Goal: Book appointment/travel/reservation

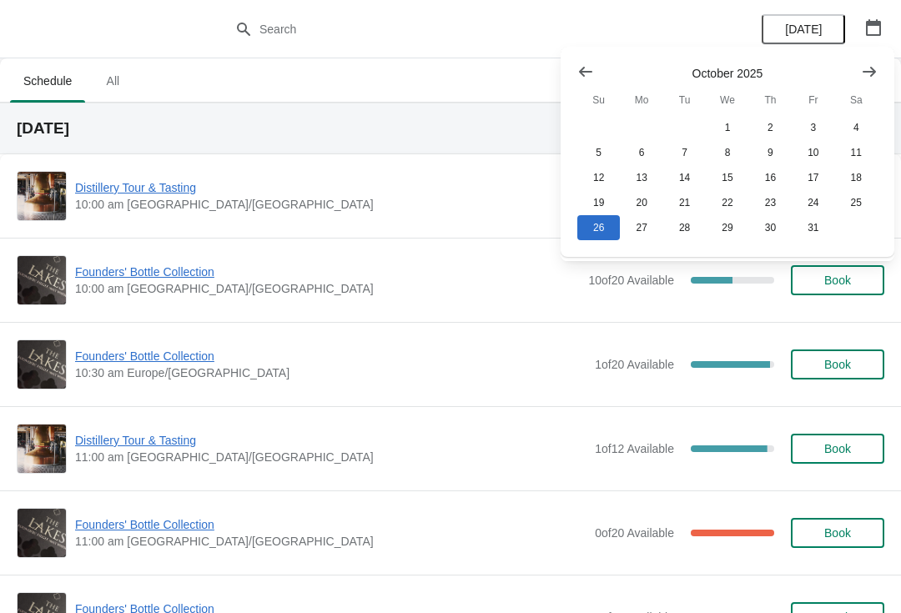
click at [401, 117] on div "[DATE]" at bounding box center [450, 129] width 901 height 52
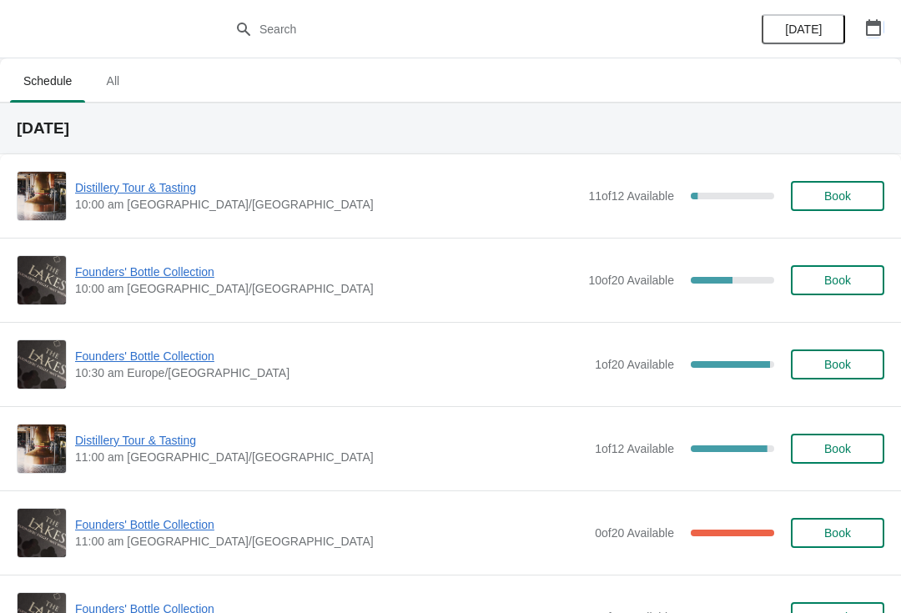
click at [886, 18] on button "button" at bounding box center [874, 28] width 30 height 30
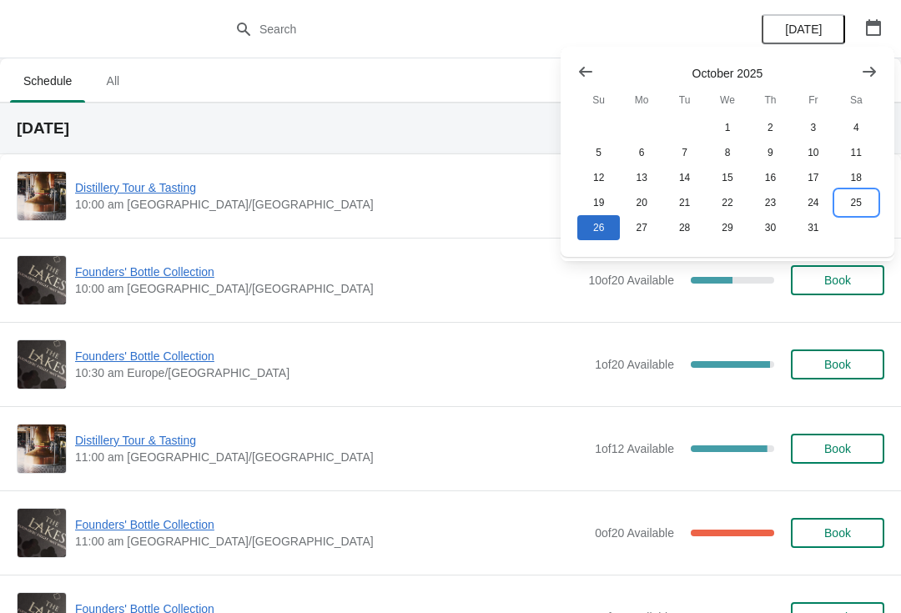
click at [862, 193] on button "25" at bounding box center [856, 202] width 43 height 25
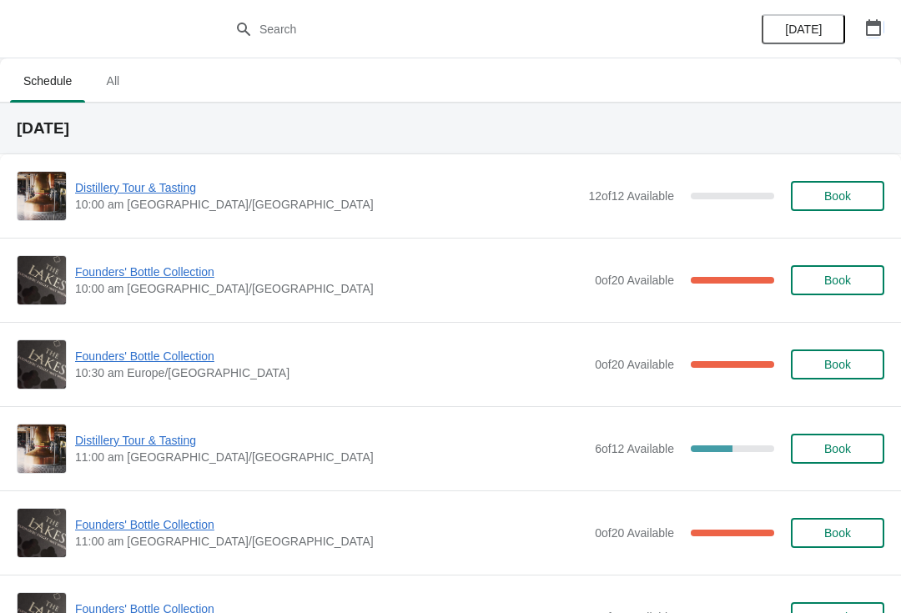
click at [884, 28] on button "button" at bounding box center [874, 28] width 30 height 30
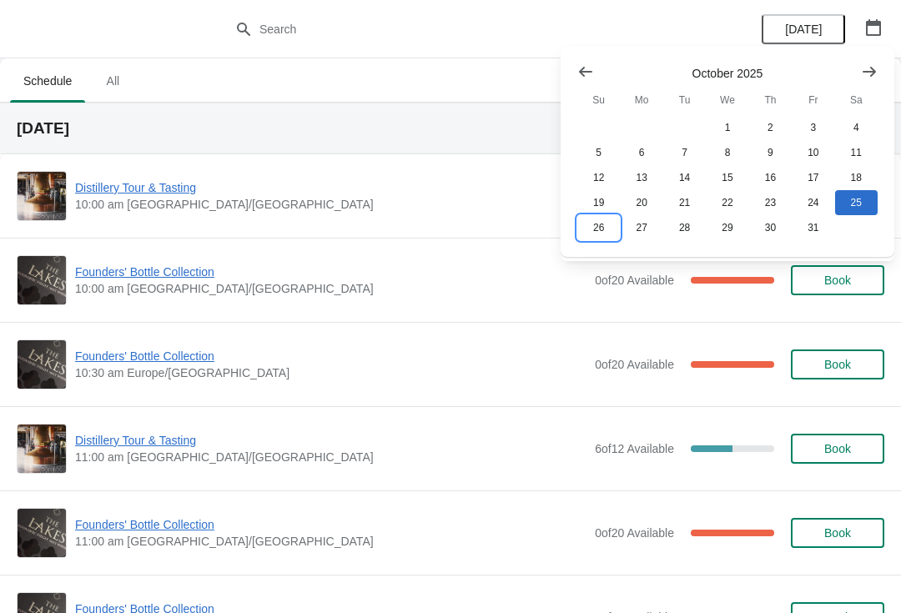
click at [596, 236] on button "26" at bounding box center [599, 227] width 43 height 25
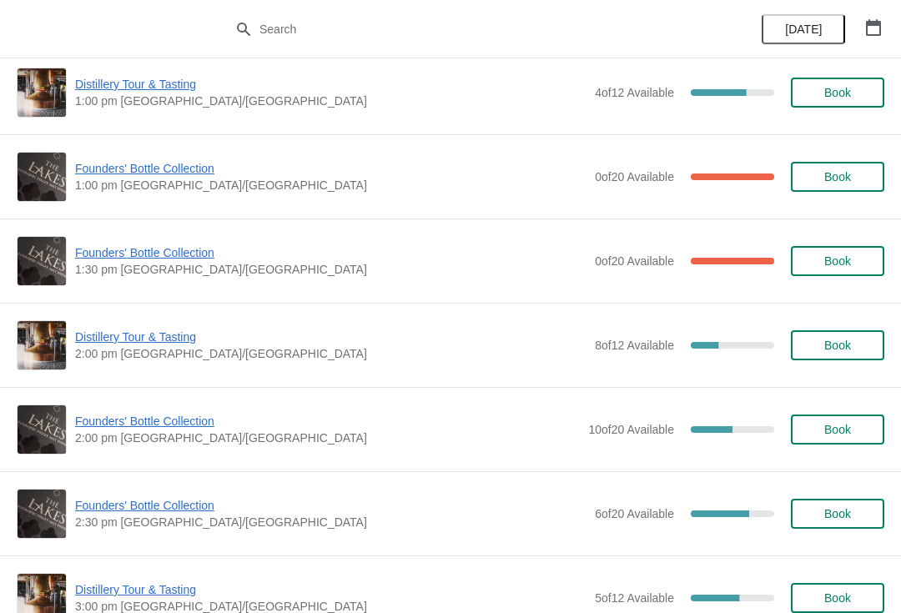
scroll to position [860, 0]
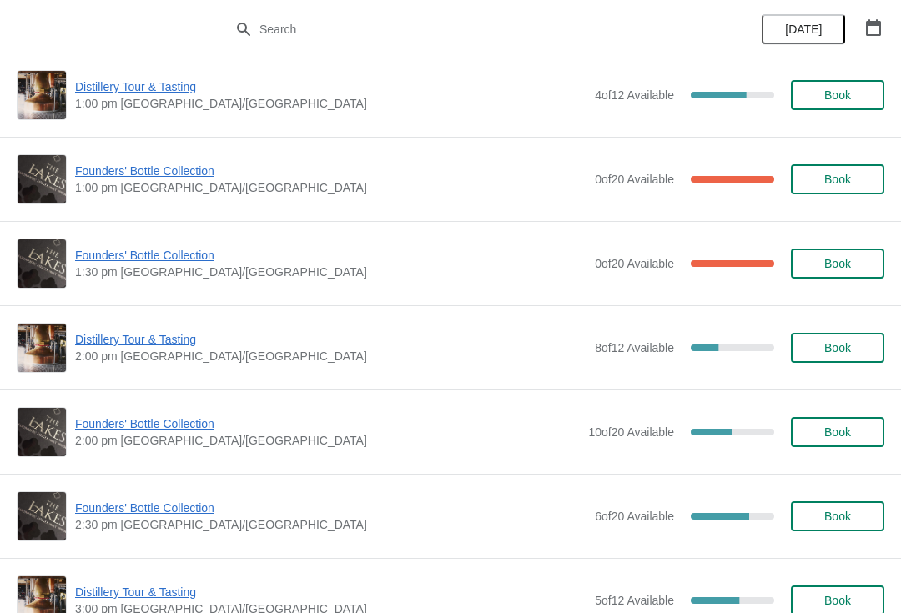
click at [823, 340] on button "Book" at bounding box center [837, 348] width 93 height 30
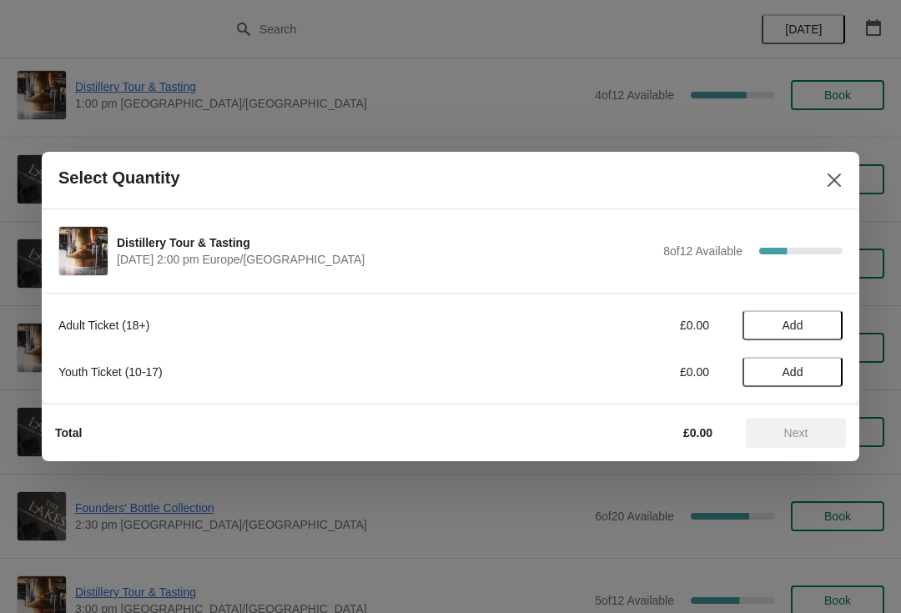
click at [805, 317] on button "Add" at bounding box center [793, 325] width 100 height 30
click at [828, 317] on icon at bounding box center [822, 326] width 18 height 18
click at [800, 438] on span "Next" at bounding box center [797, 432] width 24 height 13
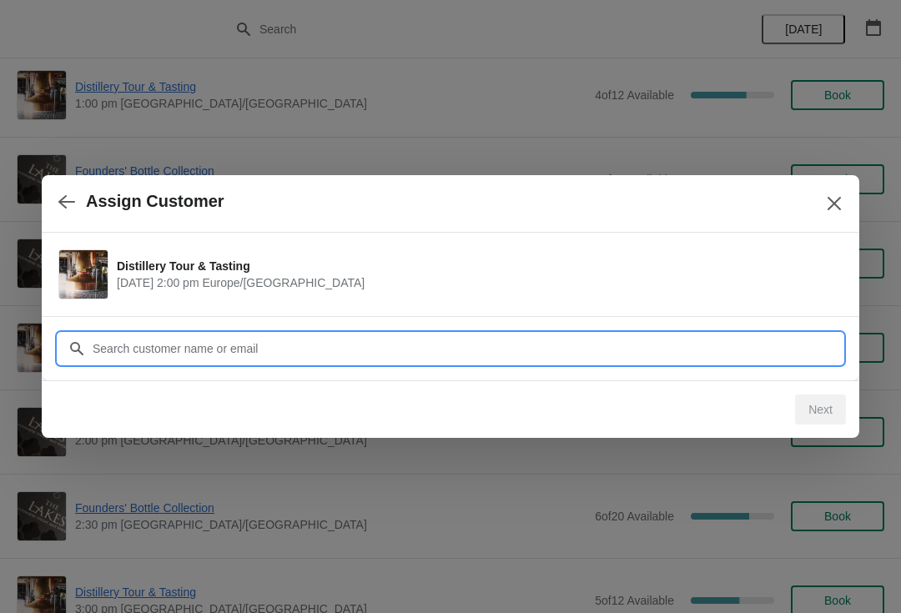
click at [197, 355] on input "Customer" at bounding box center [467, 349] width 751 height 30
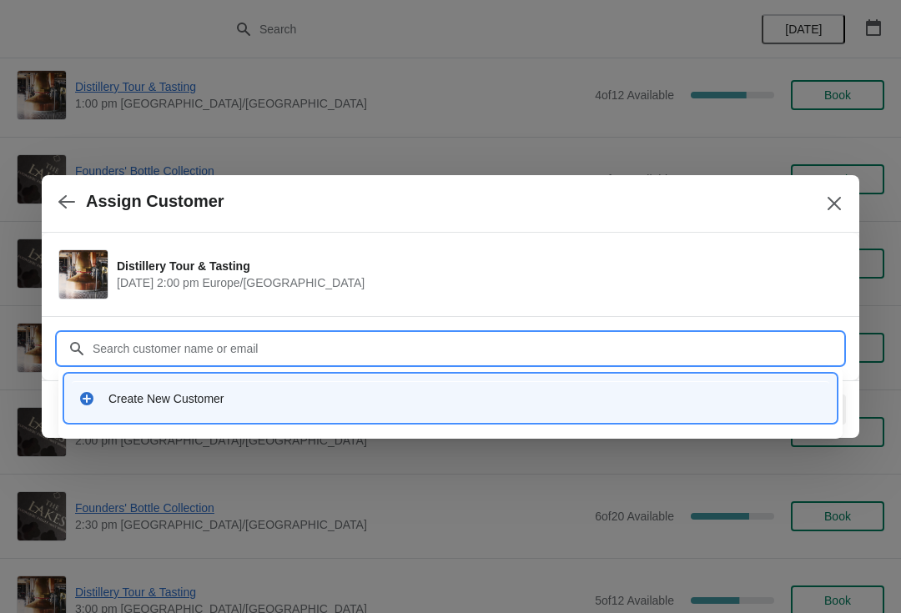
click at [164, 399] on div "Create New Customer" at bounding box center [466, 399] width 714 height 17
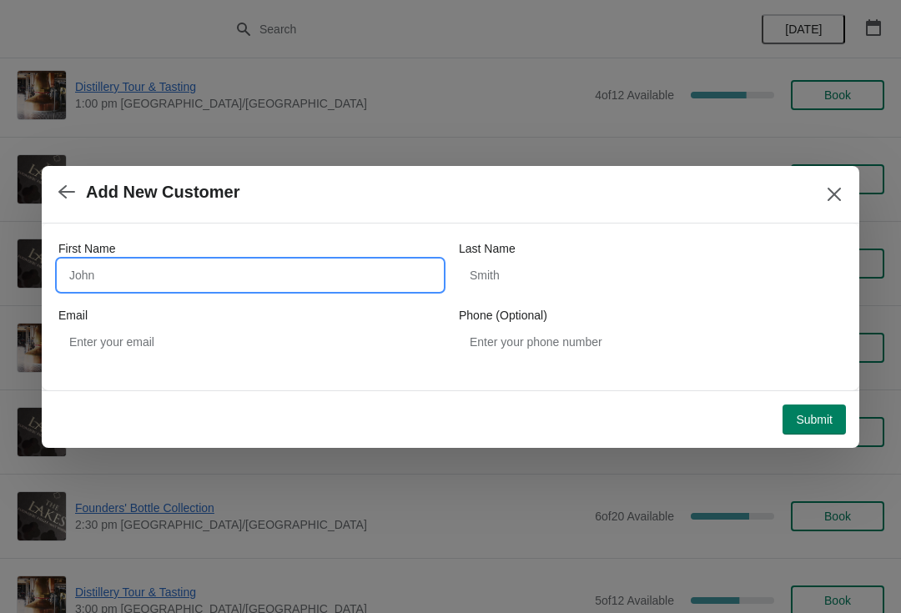
click at [197, 270] on input "First Name" at bounding box center [250, 275] width 384 height 30
type input "R"
type input "Christinegrange1@"
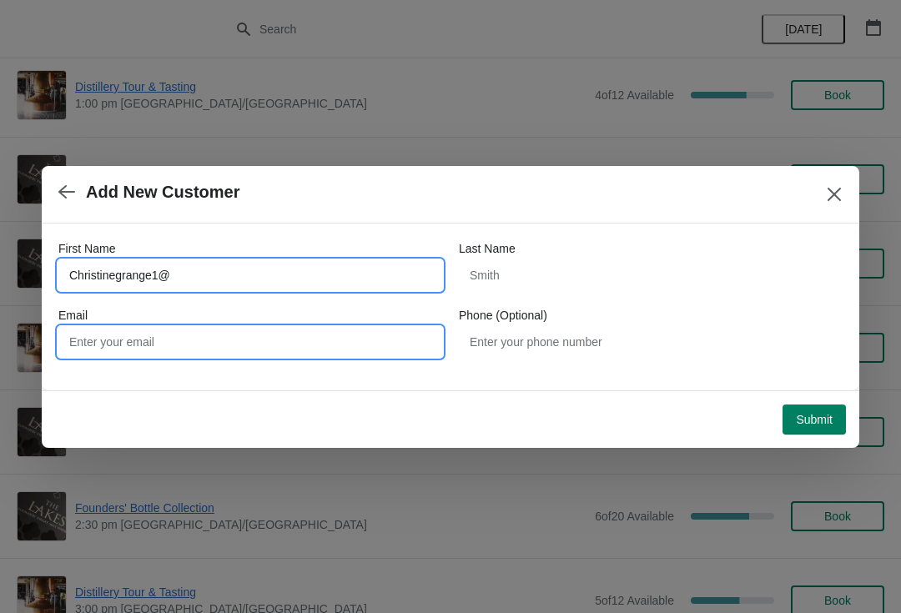
click at [167, 354] on input "Email" at bounding box center [250, 342] width 384 height 30
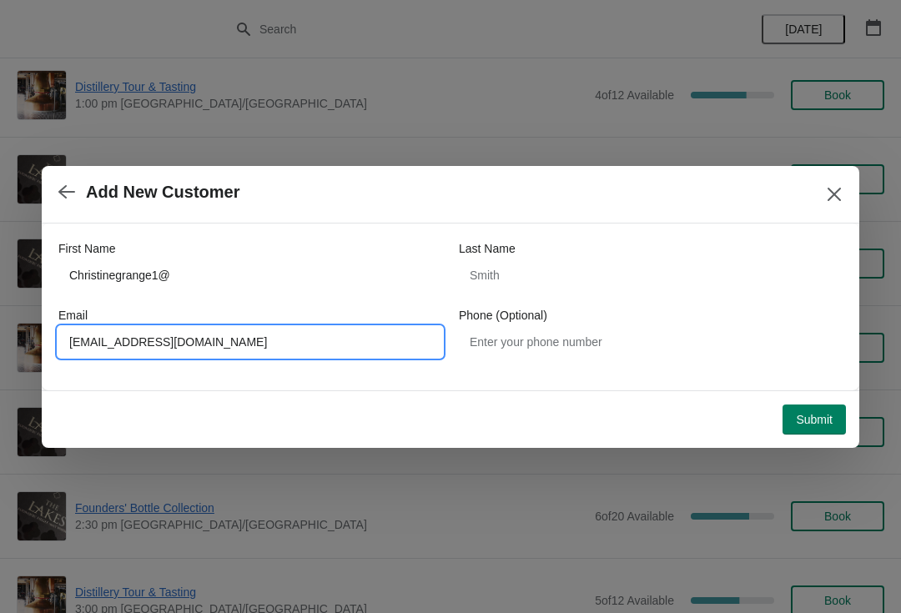
type input "[EMAIL_ADDRESS][DOMAIN_NAME]"
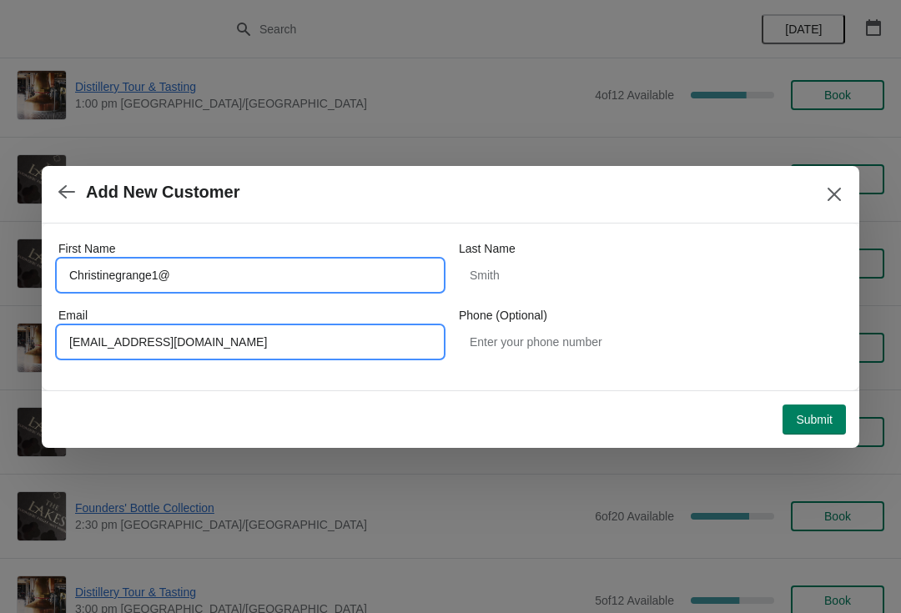
click at [209, 273] on input "Christinegrange1@" at bounding box center [250, 275] width 384 height 30
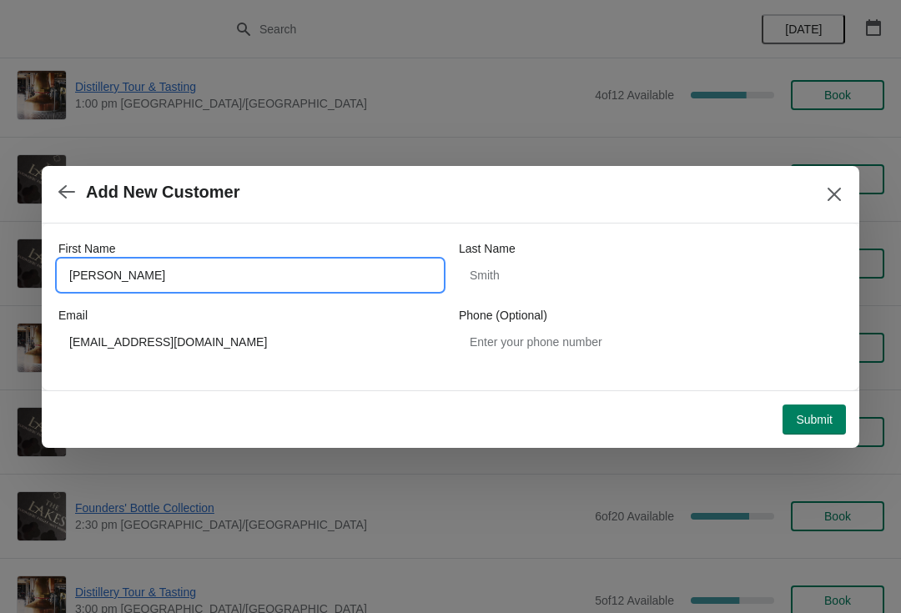
type input "[PERSON_NAME]"
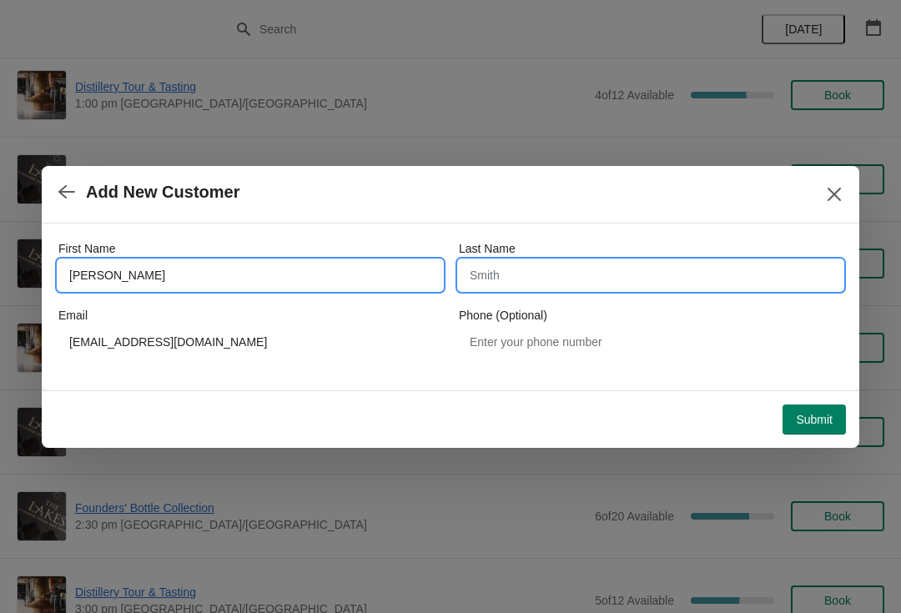
click at [585, 280] on input "Last Name" at bounding box center [651, 275] width 384 height 30
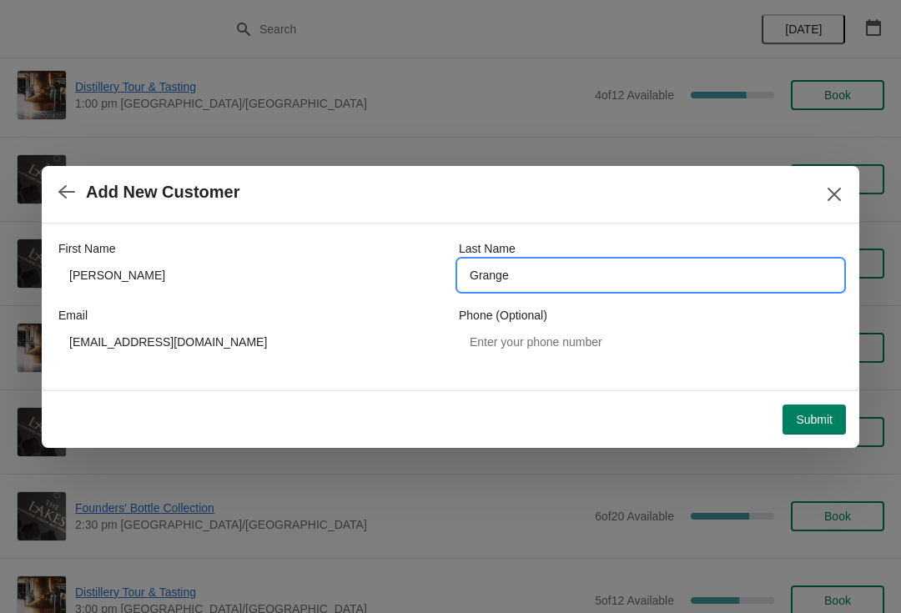
type input "Grange"
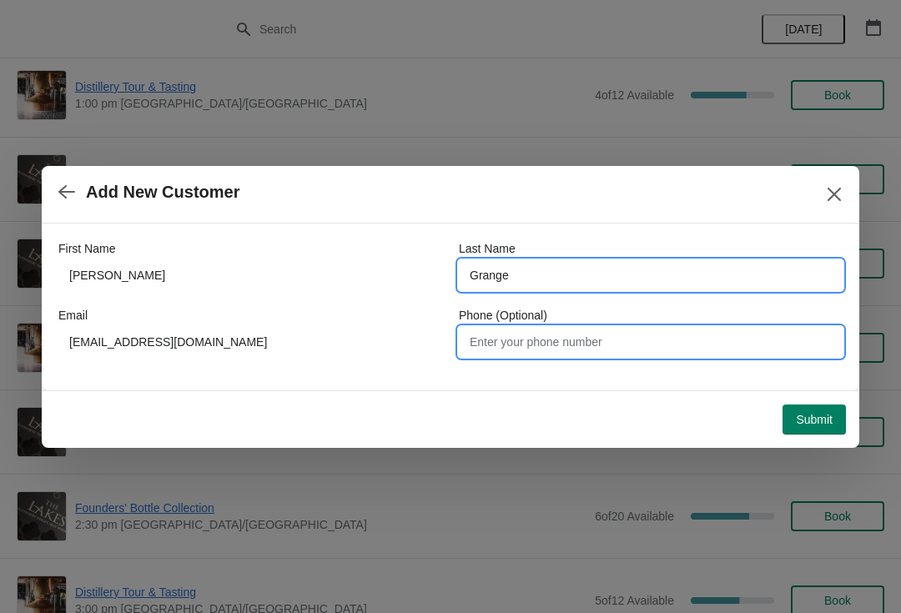
click at [524, 353] on input "Phone (Optional)" at bounding box center [651, 342] width 384 height 30
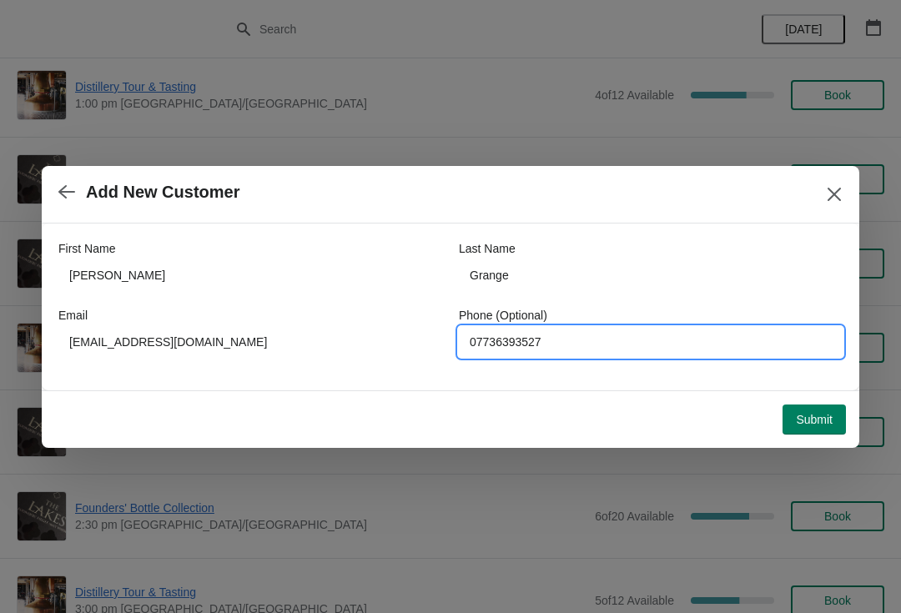
type input "07736393527"
click at [802, 421] on span "Submit" at bounding box center [814, 419] width 37 height 13
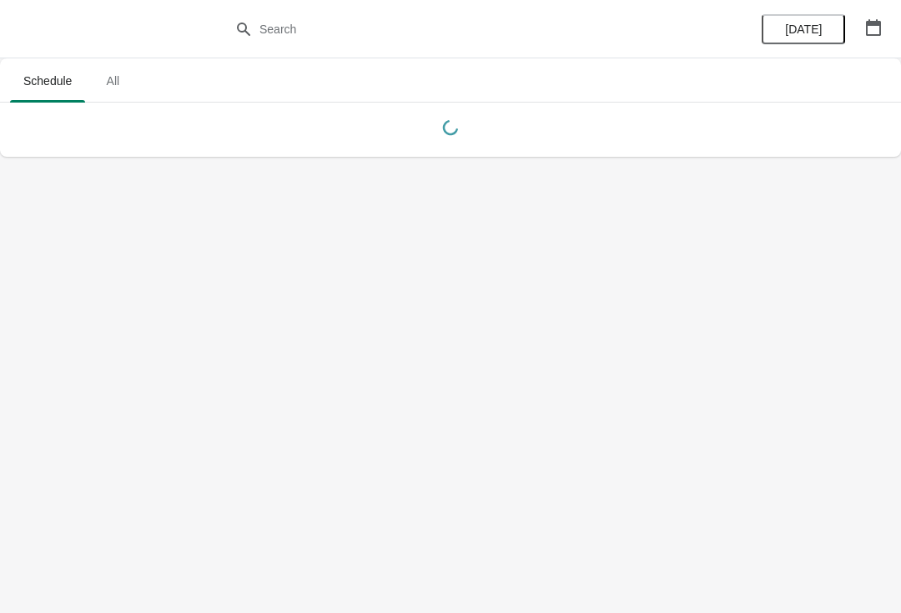
click at [888, 13] on button "button" at bounding box center [874, 28] width 30 height 30
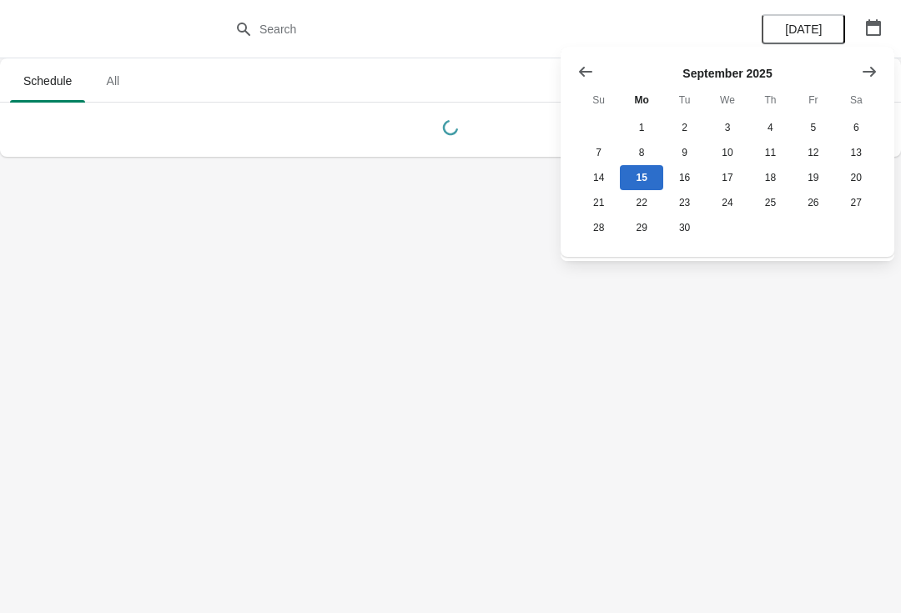
click at [882, 68] on button "Show next month, October 2025" at bounding box center [870, 72] width 30 height 30
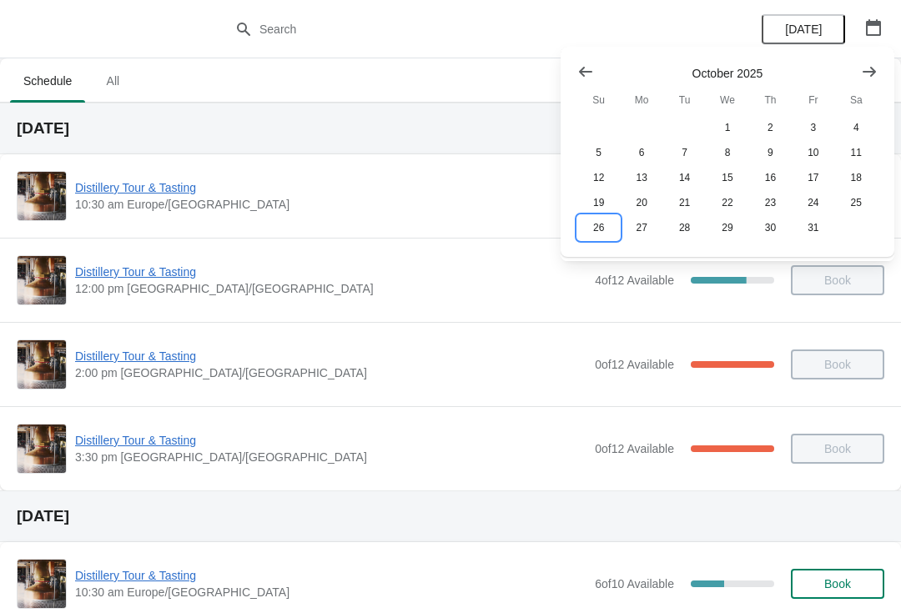
click at [597, 231] on button "26" at bounding box center [599, 227] width 43 height 25
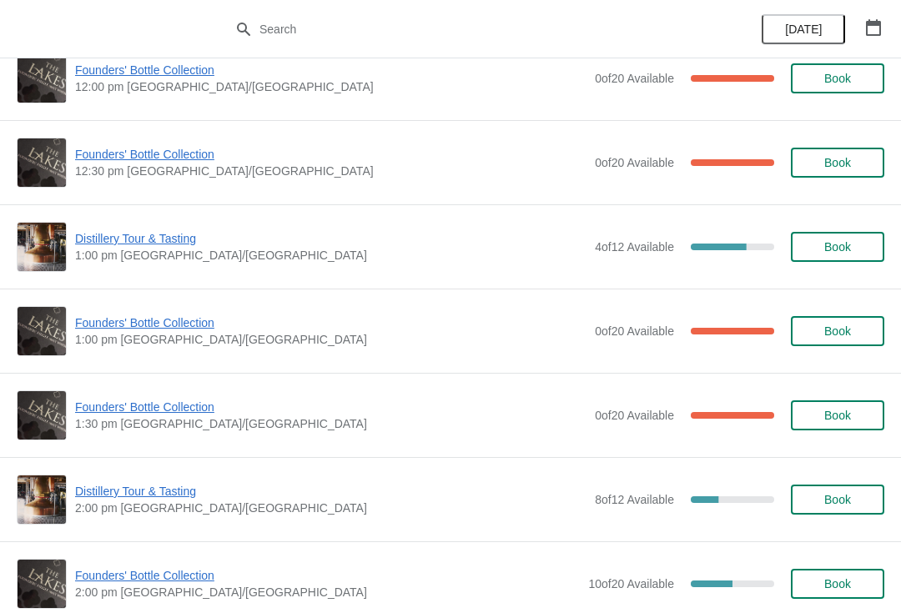
scroll to position [709, 0]
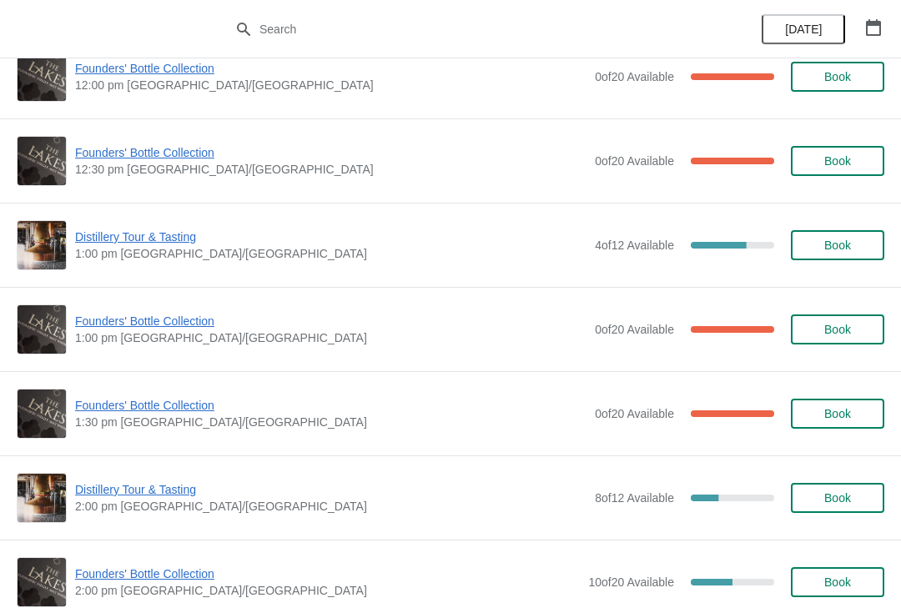
click at [852, 502] on span "Book" at bounding box center [837, 498] width 63 height 13
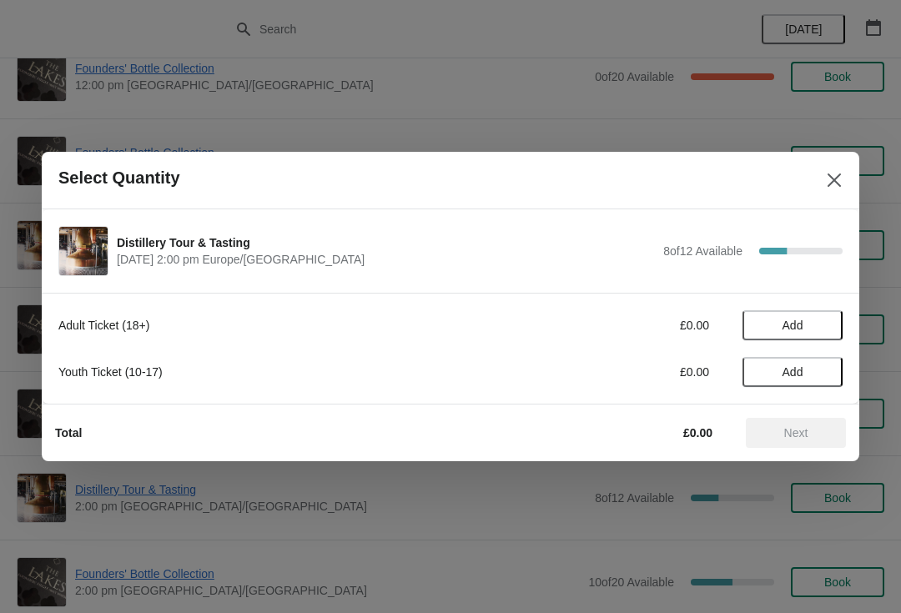
click at [812, 321] on span "Add" at bounding box center [793, 325] width 70 height 13
click at [821, 327] on icon at bounding box center [822, 326] width 6 height 6
click at [810, 434] on span "Next" at bounding box center [796, 432] width 73 height 13
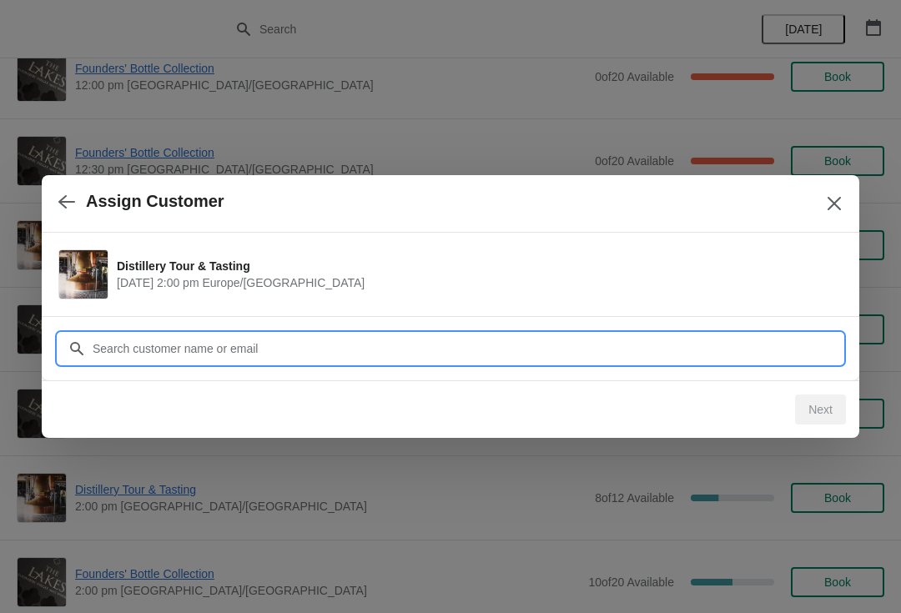
click at [270, 349] on input "Customer" at bounding box center [467, 349] width 751 height 30
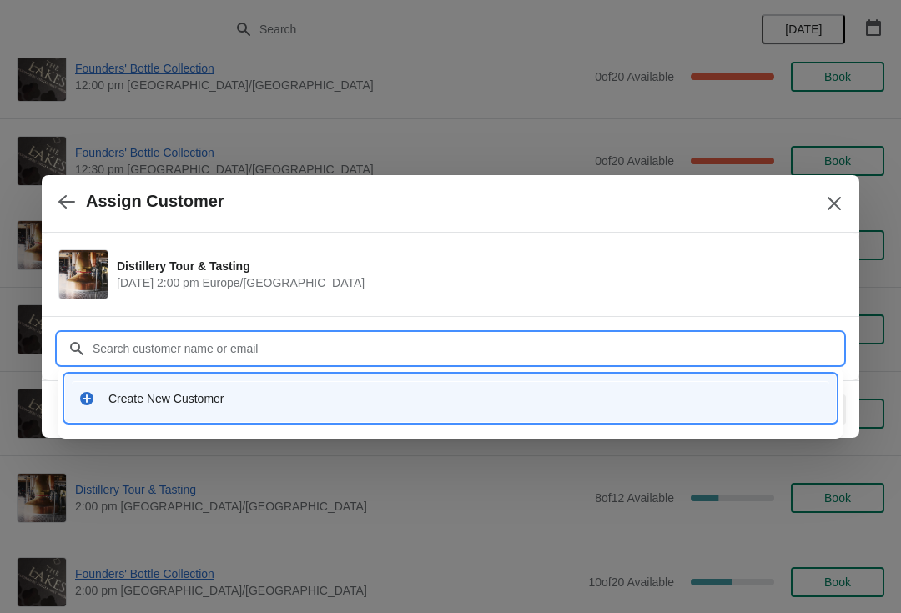
click at [238, 407] on div "Create New Customer" at bounding box center [451, 398] width 758 height 34
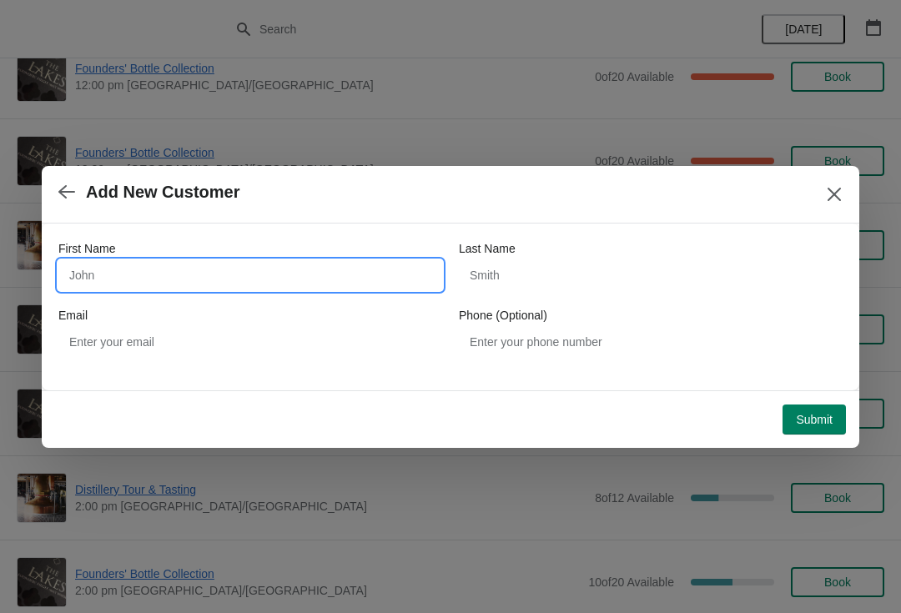
click at [188, 264] on input "First Name" at bounding box center [250, 275] width 384 height 30
type input "[PERSON_NAME]"
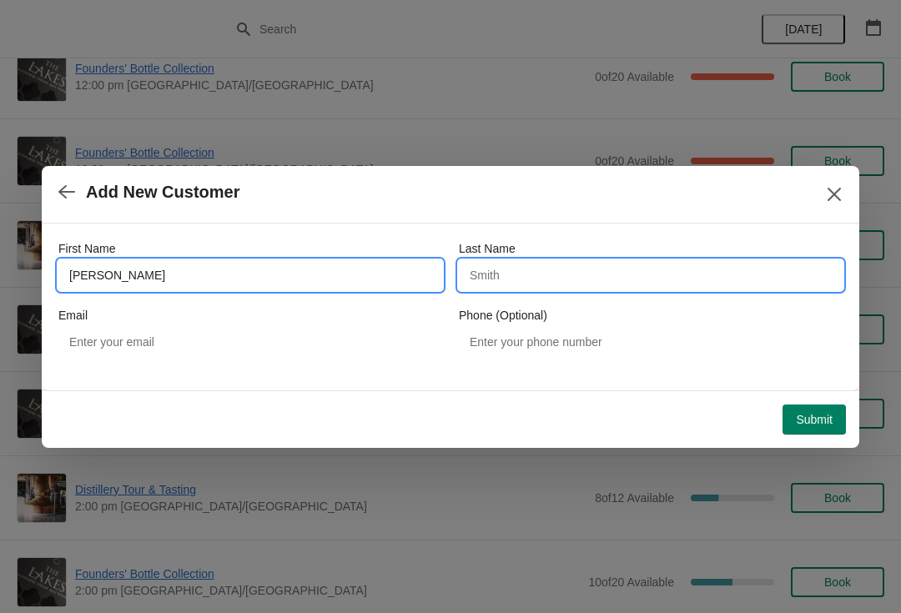
click at [568, 275] on input "Last Name" at bounding box center [651, 275] width 384 height 30
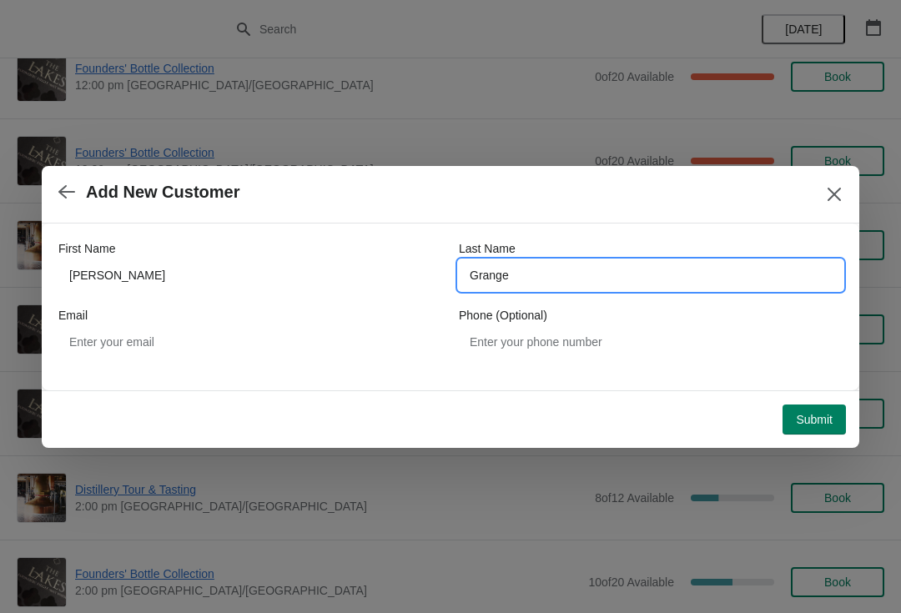
type input "Grange"
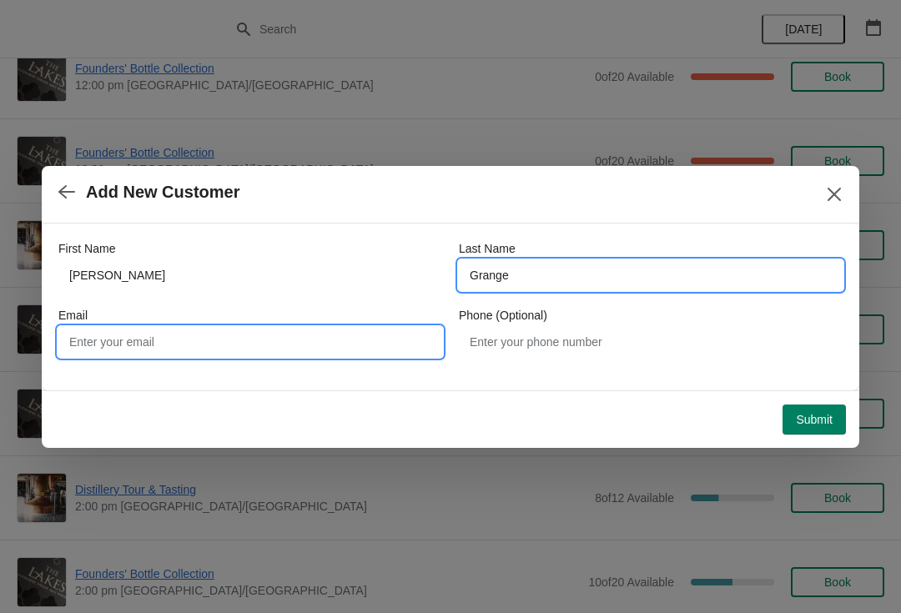
click at [236, 344] on input "Email" at bounding box center [250, 342] width 384 height 30
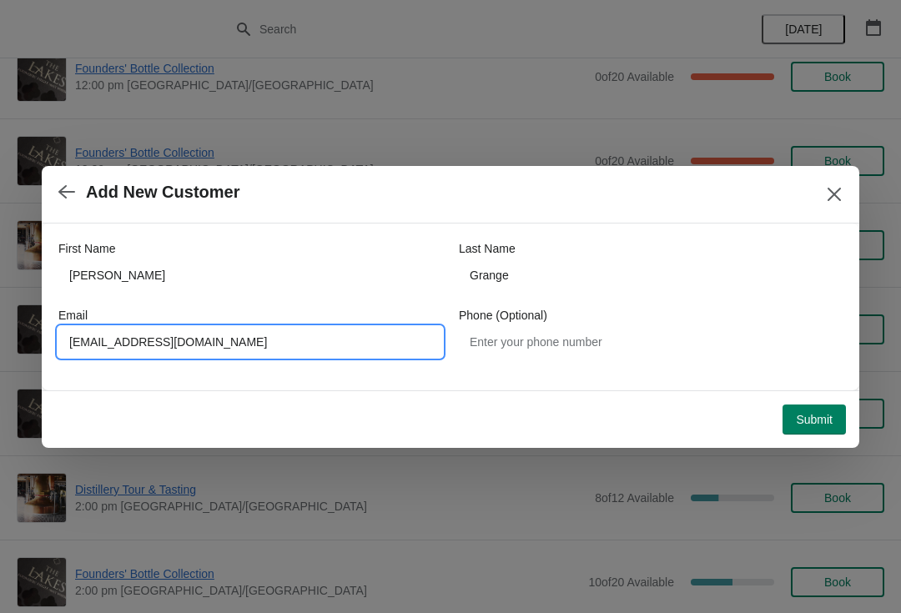
type input "Christnegrange1@gmail.com"
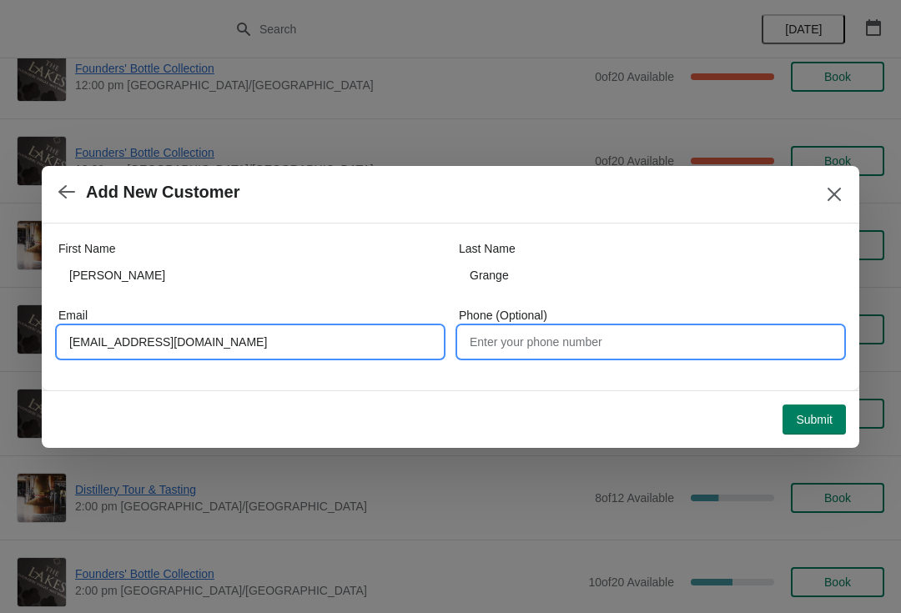
click at [576, 356] on input "Phone (Optional)" at bounding box center [651, 342] width 384 height 30
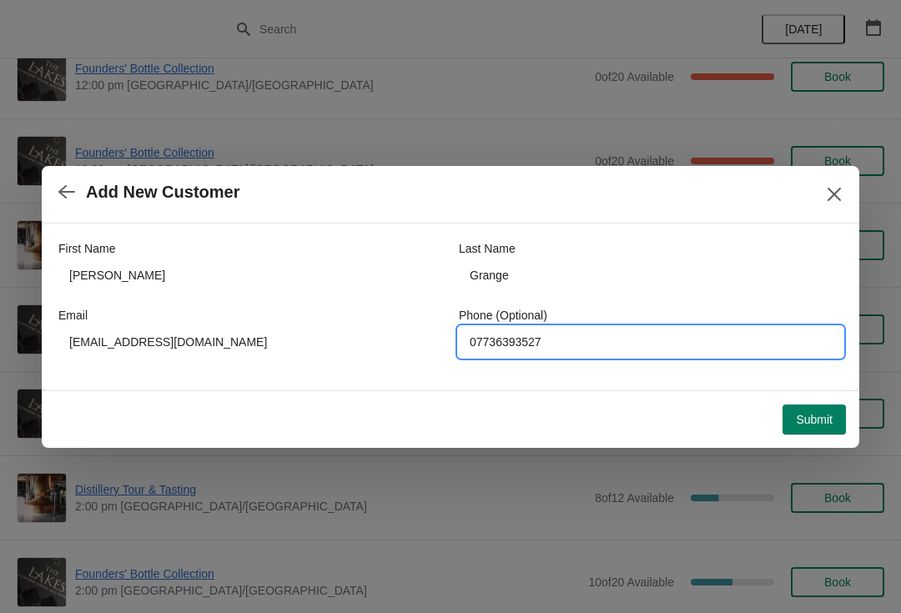
type input "07736393527"
click at [813, 421] on span "Submit" at bounding box center [814, 419] width 37 height 13
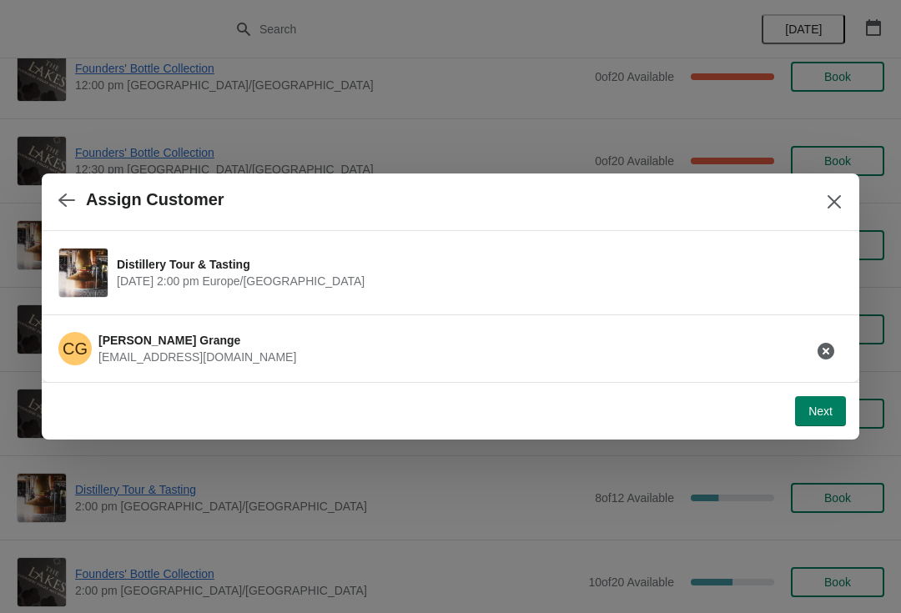
click at [815, 411] on span "Next" at bounding box center [821, 411] width 24 height 13
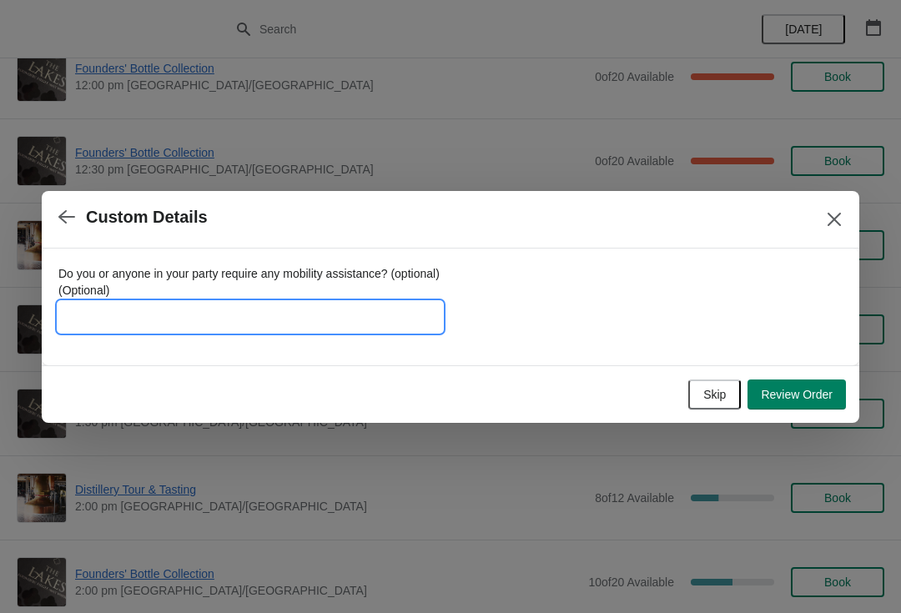
click at [202, 316] on input "Do you or anyone in your party require any mobility assistance? (optional) (Opt…" at bounding box center [250, 317] width 384 height 30
type input "Founder 4822016"
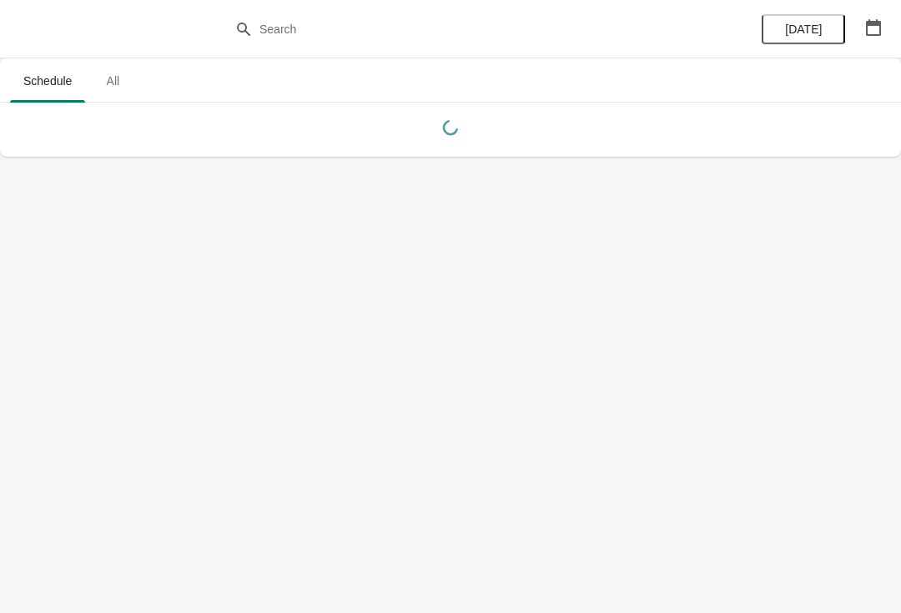
click at [871, 23] on icon "button" at bounding box center [873, 27] width 15 height 17
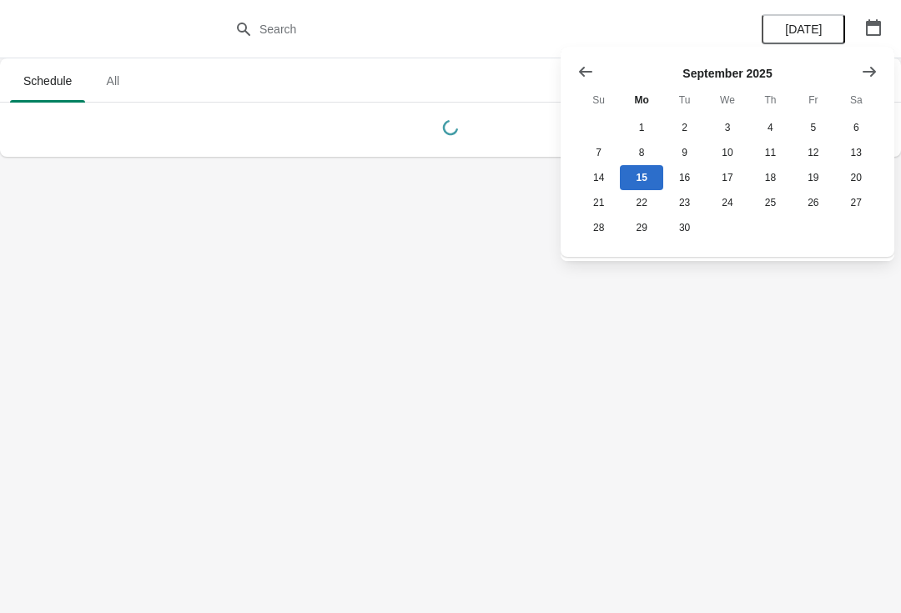
click at [893, 61] on div "September 2025 Su Mo Tu We Th Fr Sa 1 2 3 4 5 6 7 8 9 10 11 12 13 14 15 16 17 1…" at bounding box center [728, 152] width 334 height 210
click at [882, 65] on button "Show next month, October 2025" at bounding box center [870, 72] width 30 height 30
click at [613, 235] on button "26" at bounding box center [599, 227] width 43 height 25
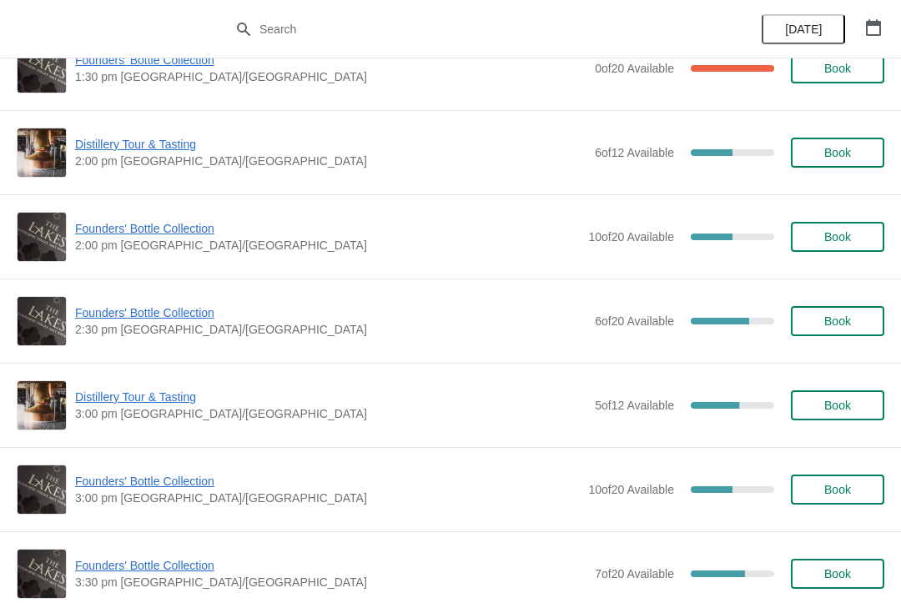
scroll to position [1056, 0]
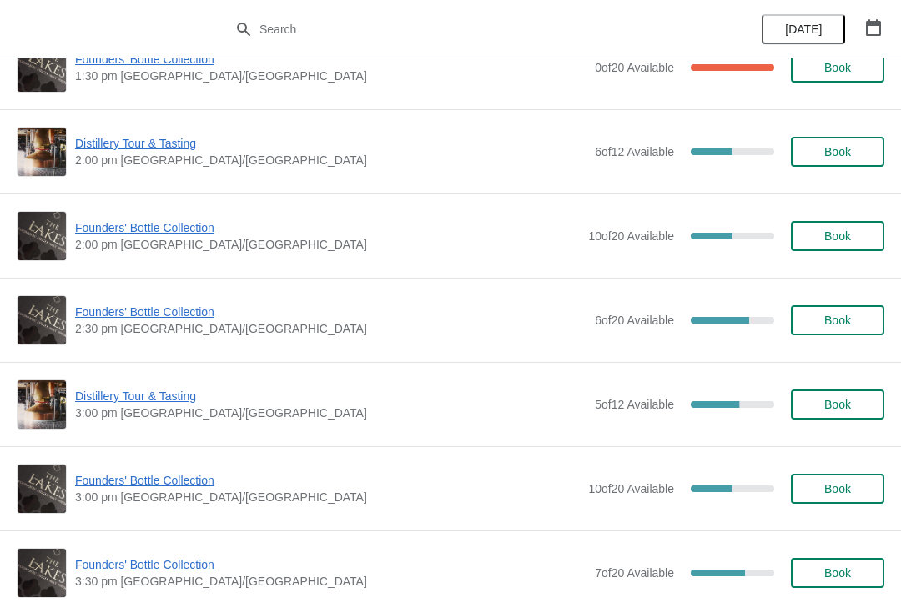
click at [129, 487] on span "Founders' Bottle Collection" at bounding box center [327, 480] width 505 height 17
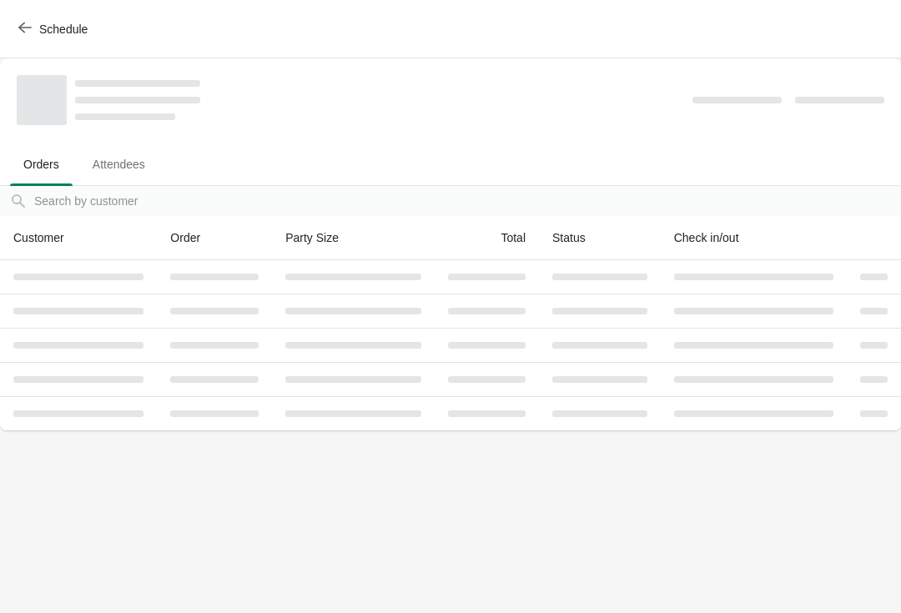
scroll to position [0, 0]
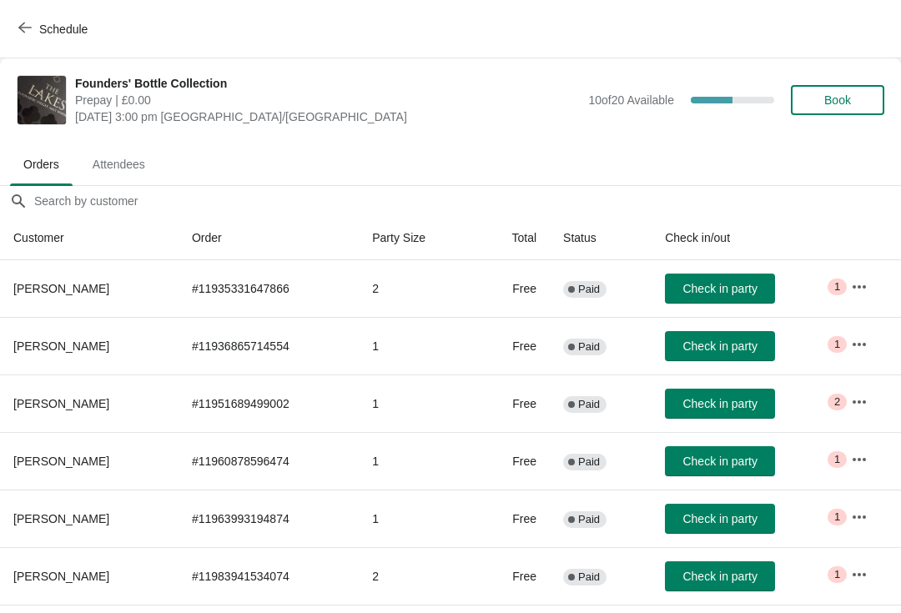
click at [858, 98] on span "Book" at bounding box center [837, 99] width 63 height 13
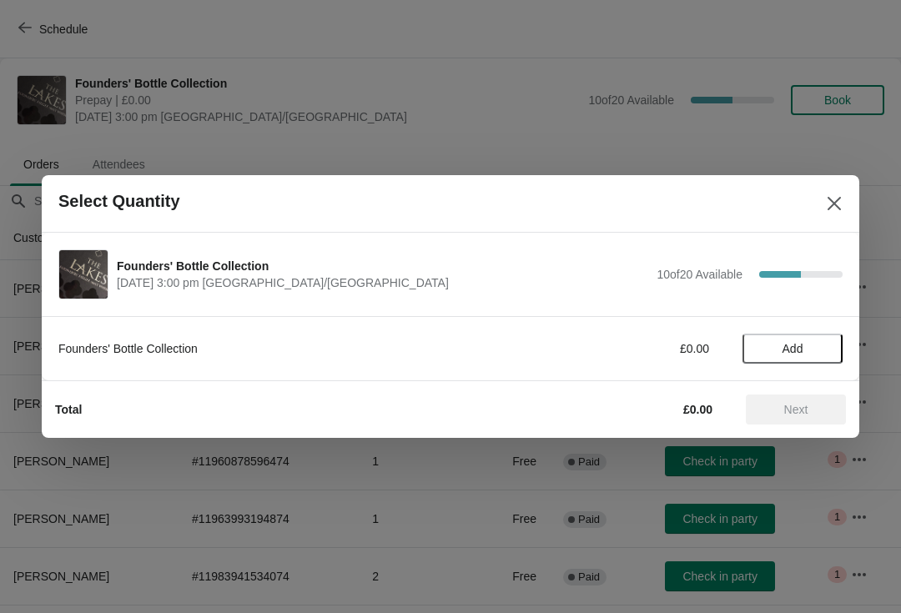
click at [822, 345] on span "Add" at bounding box center [793, 348] width 70 height 13
click at [808, 408] on span "Next" at bounding box center [797, 409] width 24 height 13
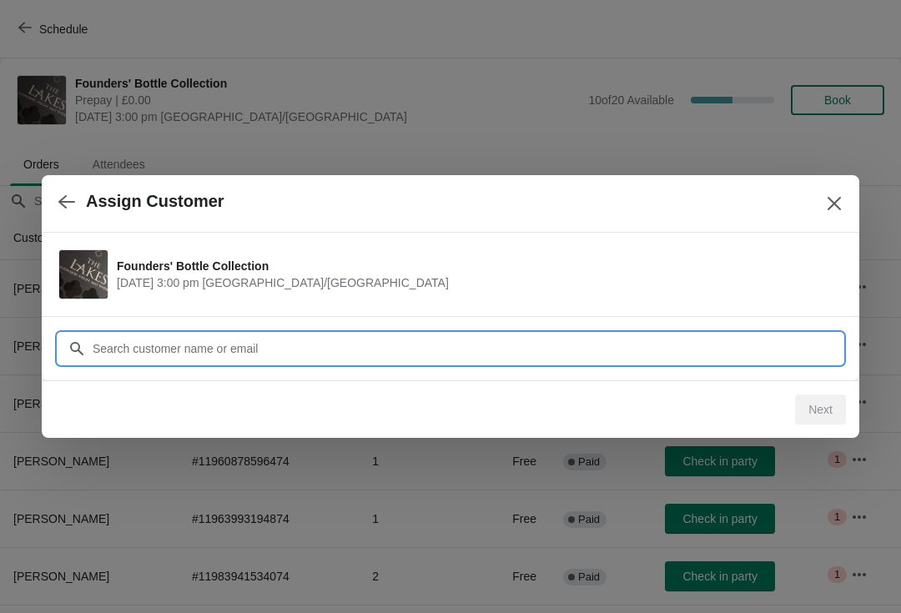
click at [270, 354] on input "Customer" at bounding box center [467, 349] width 751 height 30
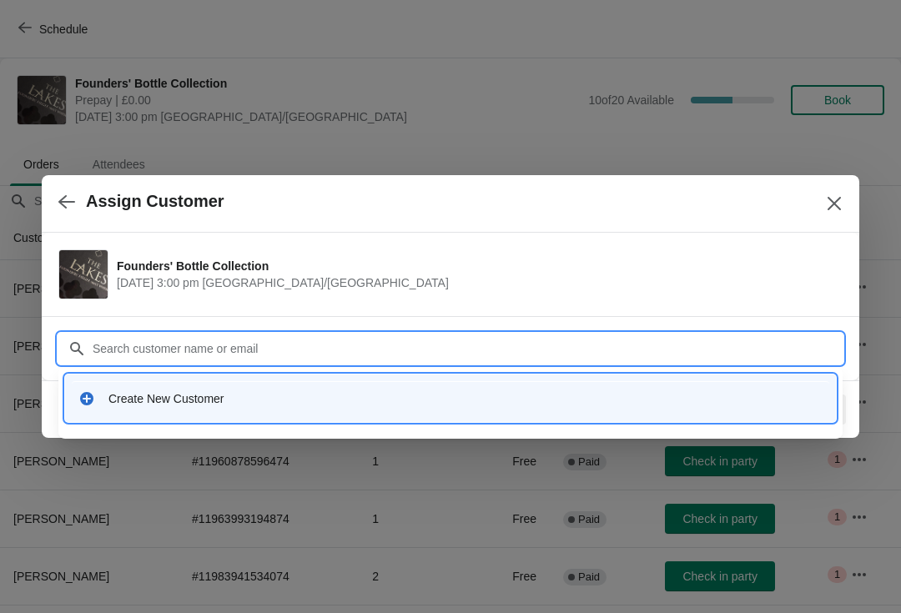
click at [231, 403] on div "Create New Customer" at bounding box center [466, 399] width 714 height 17
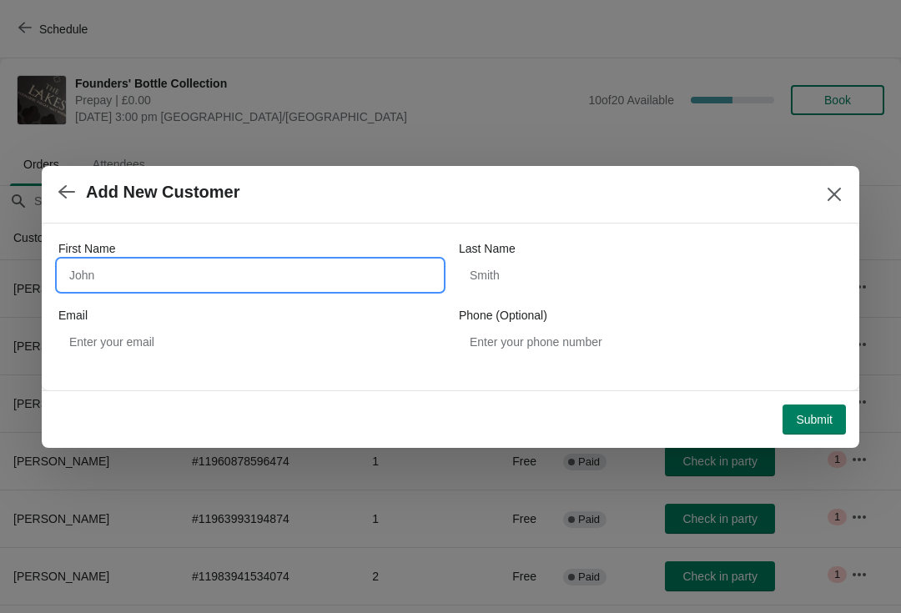
click at [222, 272] on input "First Name" at bounding box center [250, 275] width 384 height 30
type input "[PERSON_NAME]"
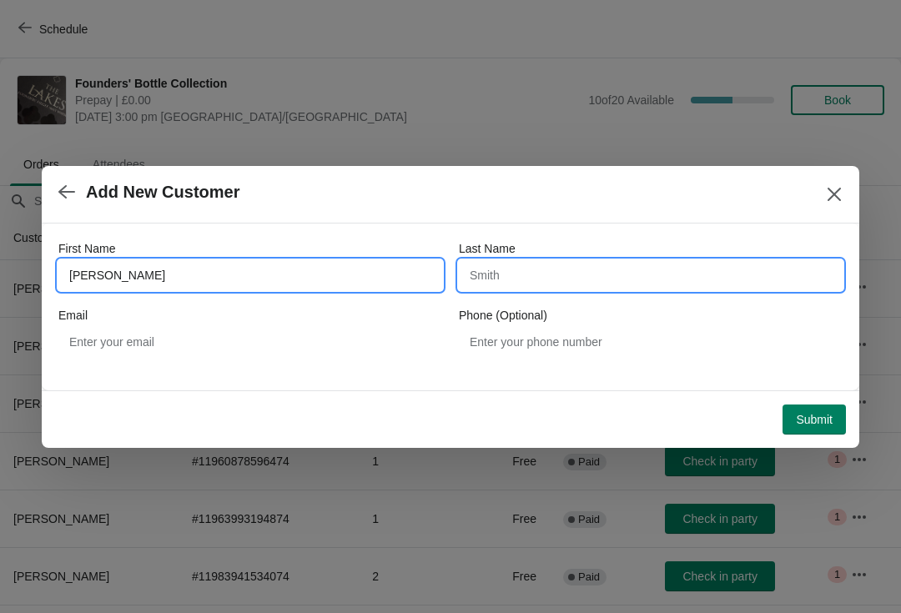
click at [544, 275] on input "Last Name" at bounding box center [651, 275] width 384 height 30
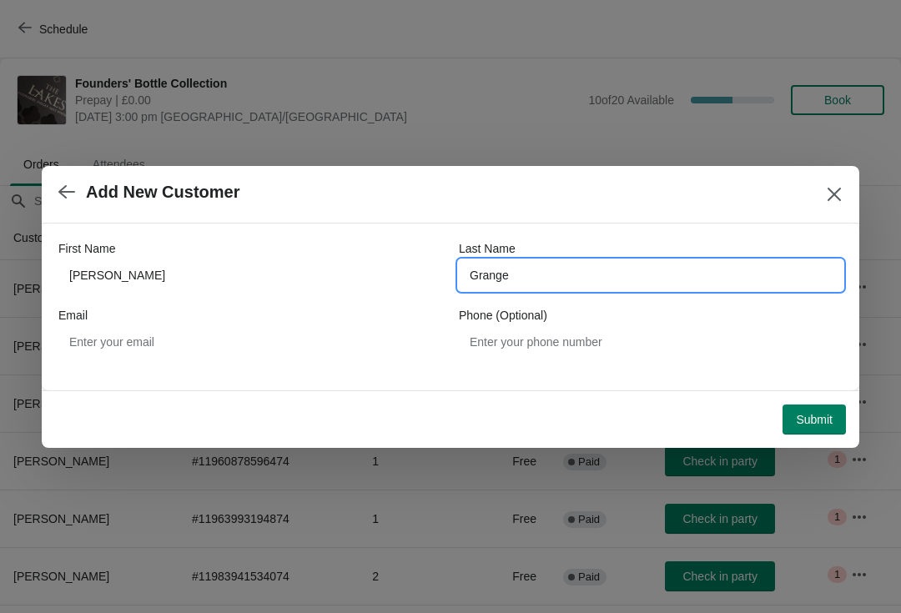
type input "Grange"
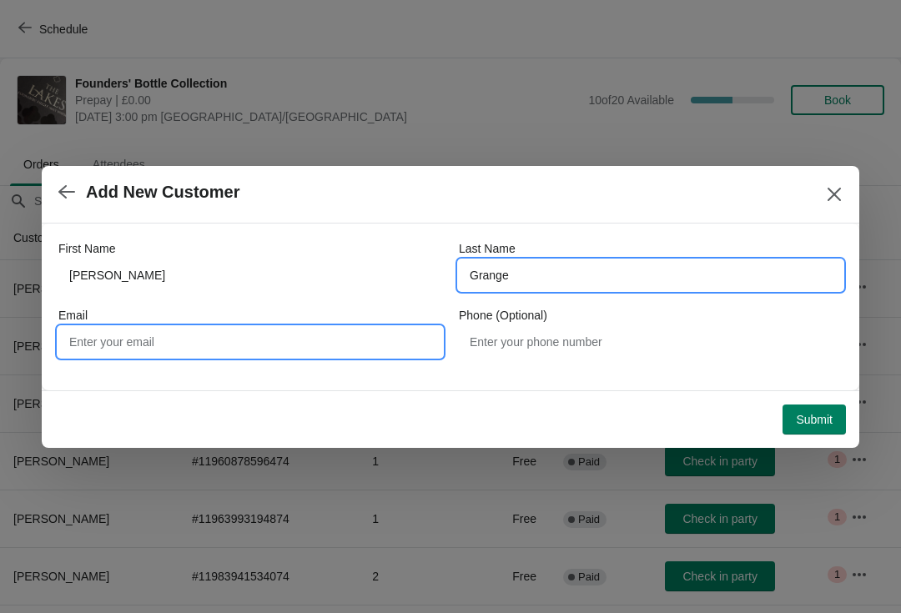
click at [259, 347] on input "Email" at bounding box center [250, 342] width 384 height 30
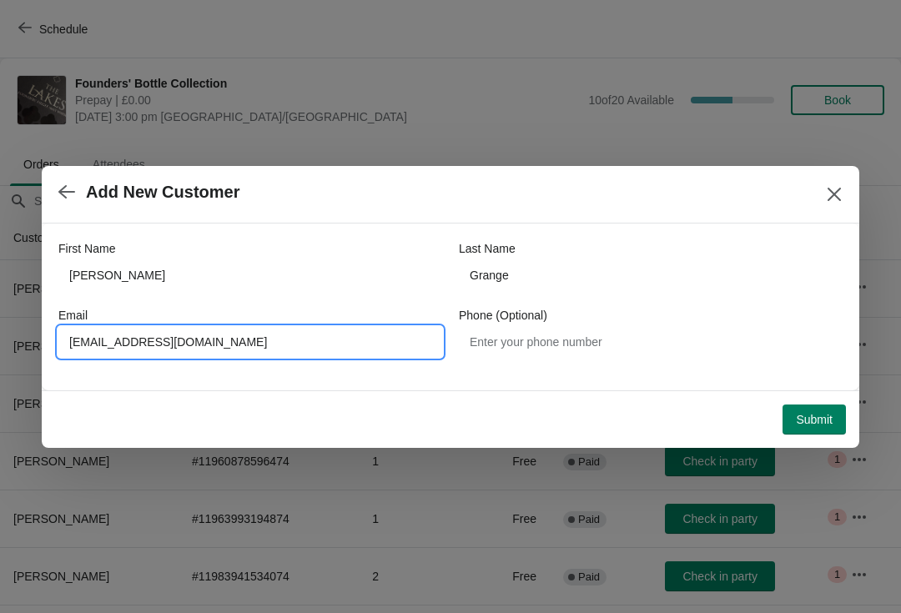
type input "[EMAIL_ADDRESS][DOMAIN_NAME]"
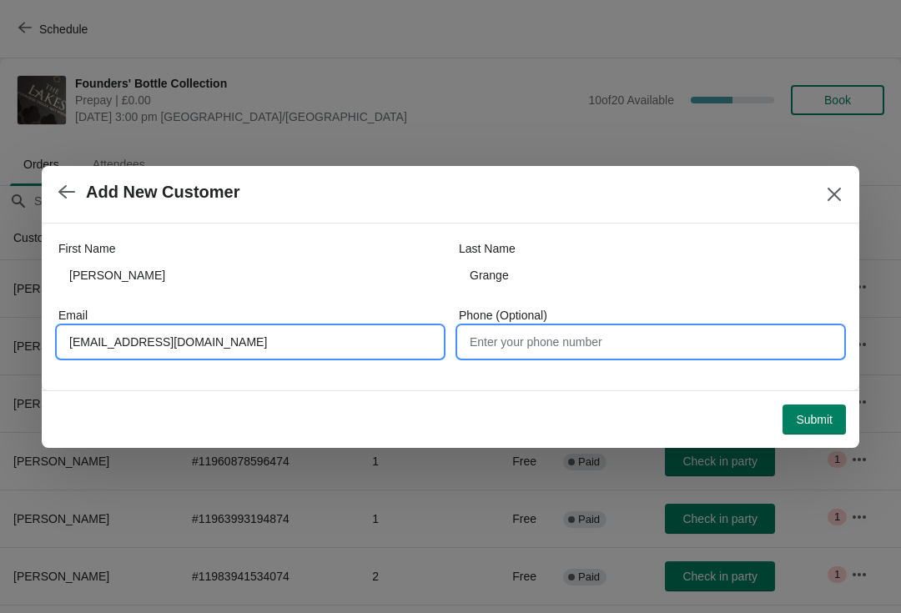
click at [613, 355] on input "Phone (Optional)" at bounding box center [651, 342] width 384 height 30
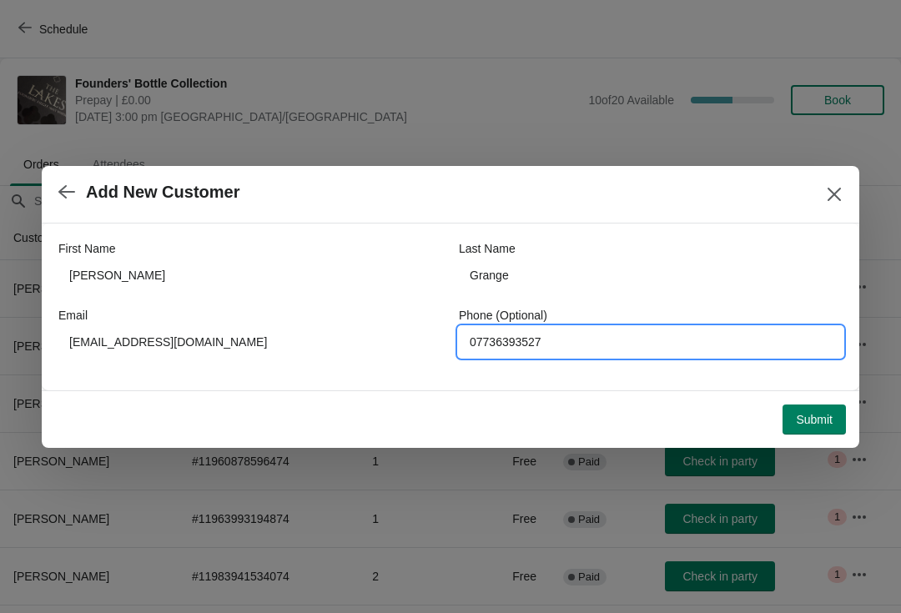
type input "07736393527"
click at [835, 421] on button "Submit" at bounding box center [814, 420] width 63 height 30
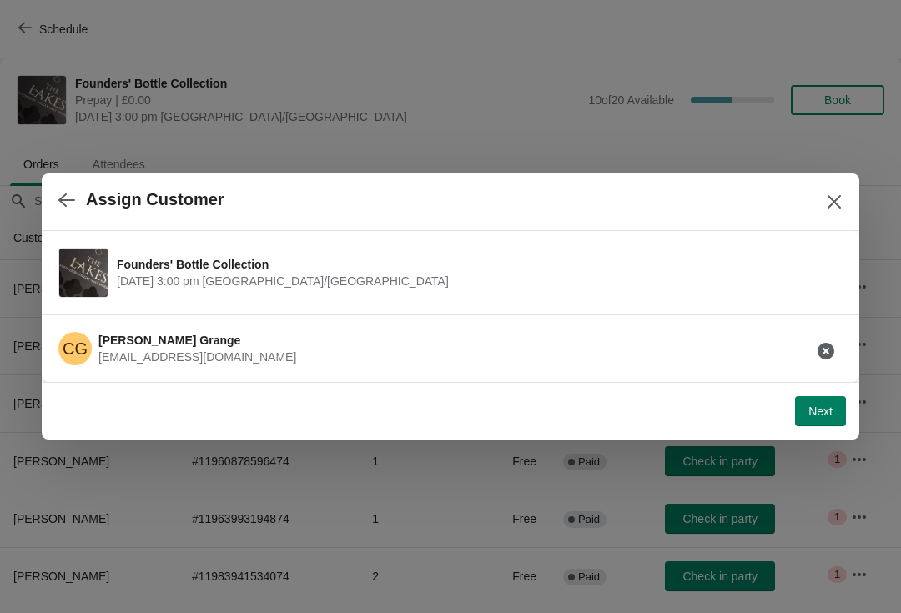
click at [823, 421] on button "Next" at bounding box center [820, 411] width 51 height 30
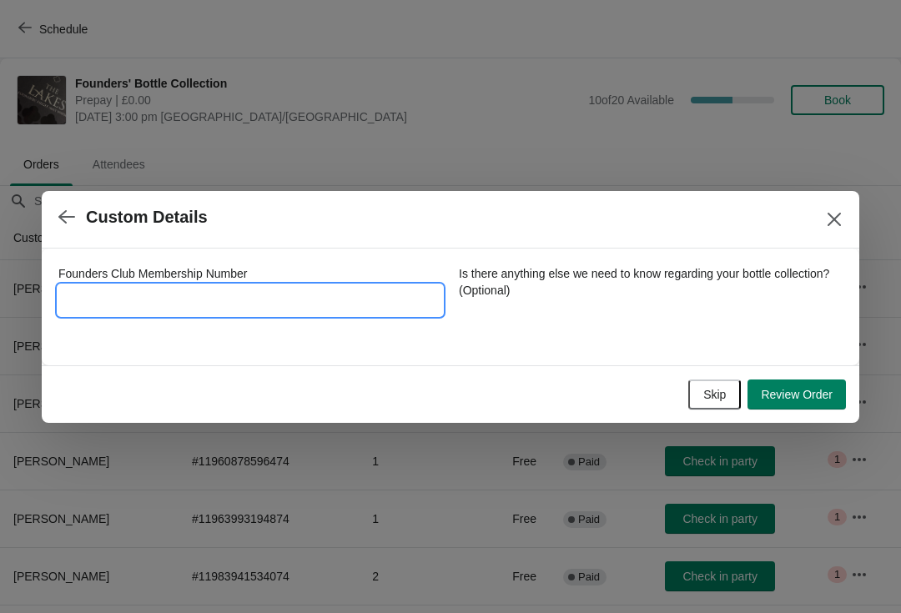
click at [240, 303] on input "Founders Club Membership Number" at bounding box center [250, 300] width 384 height 30
type input "48220"
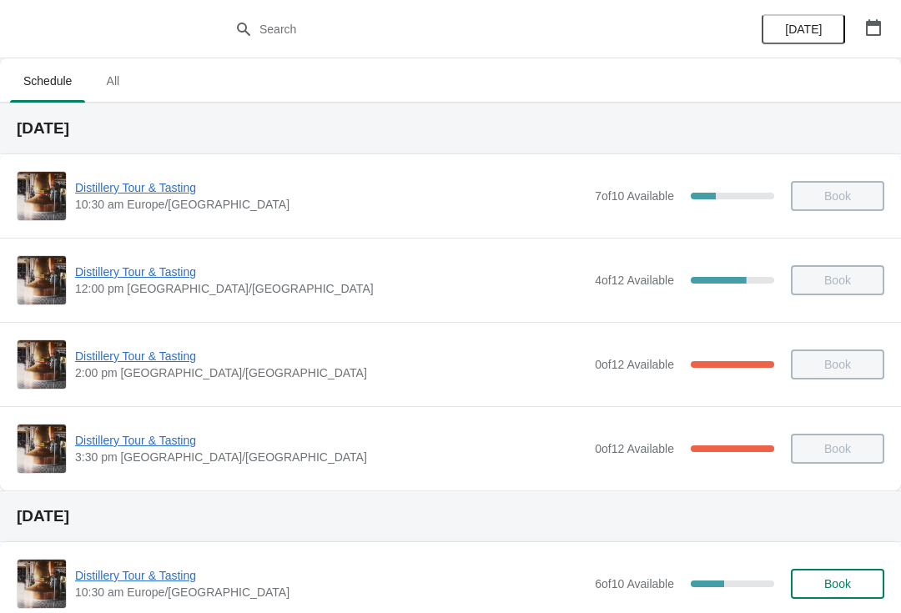
click at [878, 31] on icon "button" at bounding box center [874, 27] width 17 height 17
